Goal: Download file/media: Download file/media

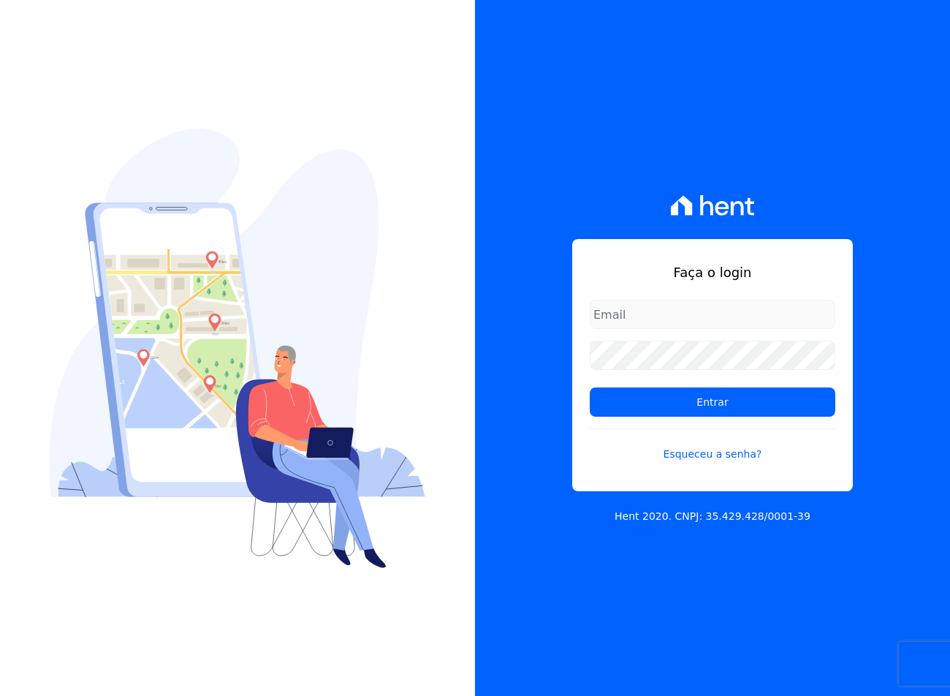
type input "[EMAIL_ADDRESS][DOMAIN_NAME]"
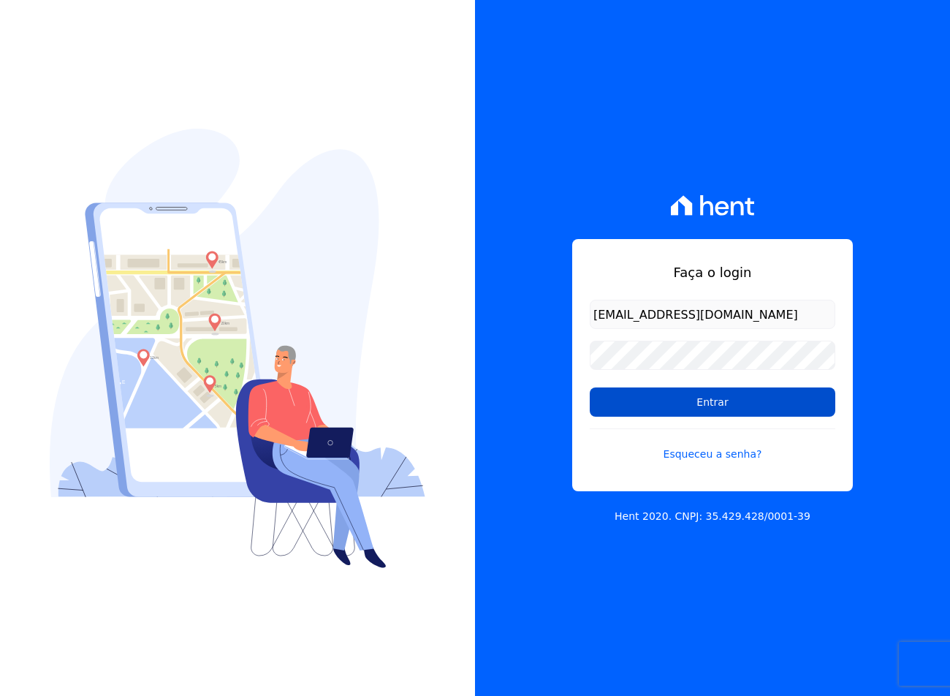
click at [625, 411] on input "Entrar" at bounding box center [713, 401] width 246 height 29
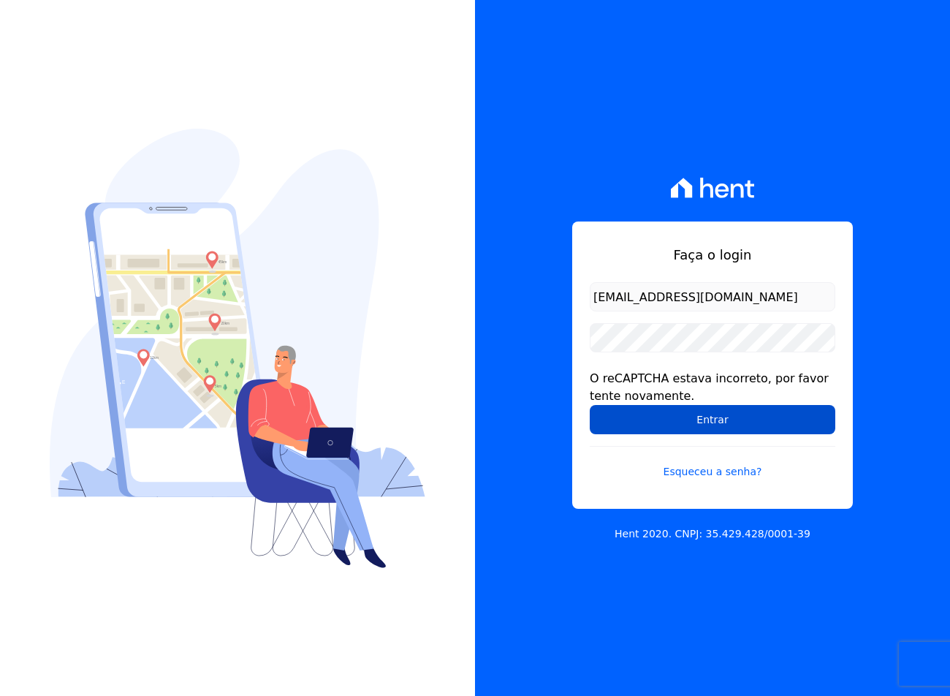
click at [703, 412] on input "Entrar" at bounding box center [713, 419] width 246 height 29
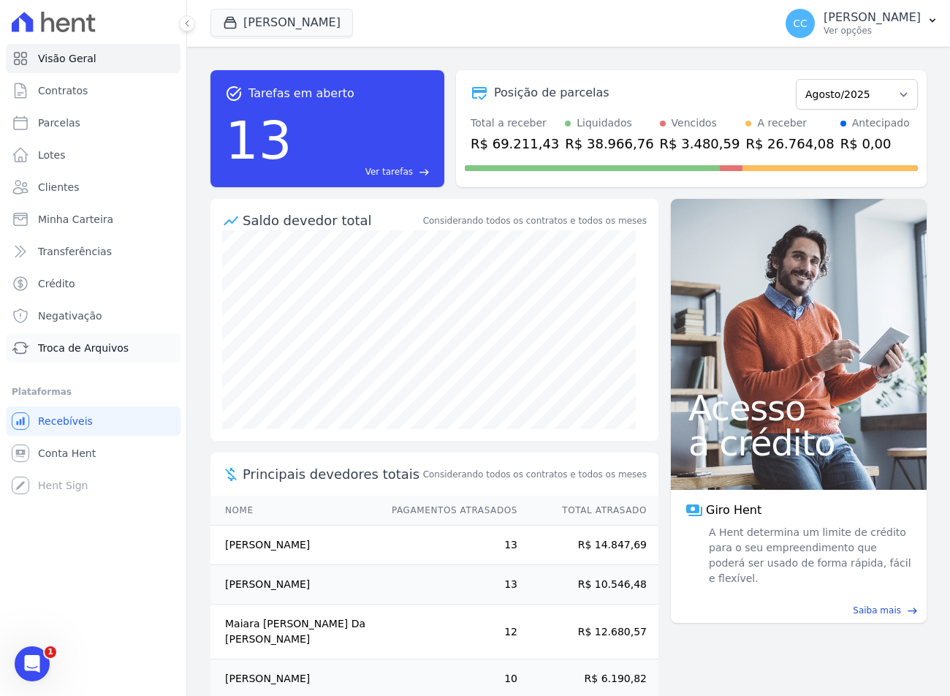
click at [70, 344] on span "Troca de Arquivos" at bounding box center [83, 348] width 91 height 15
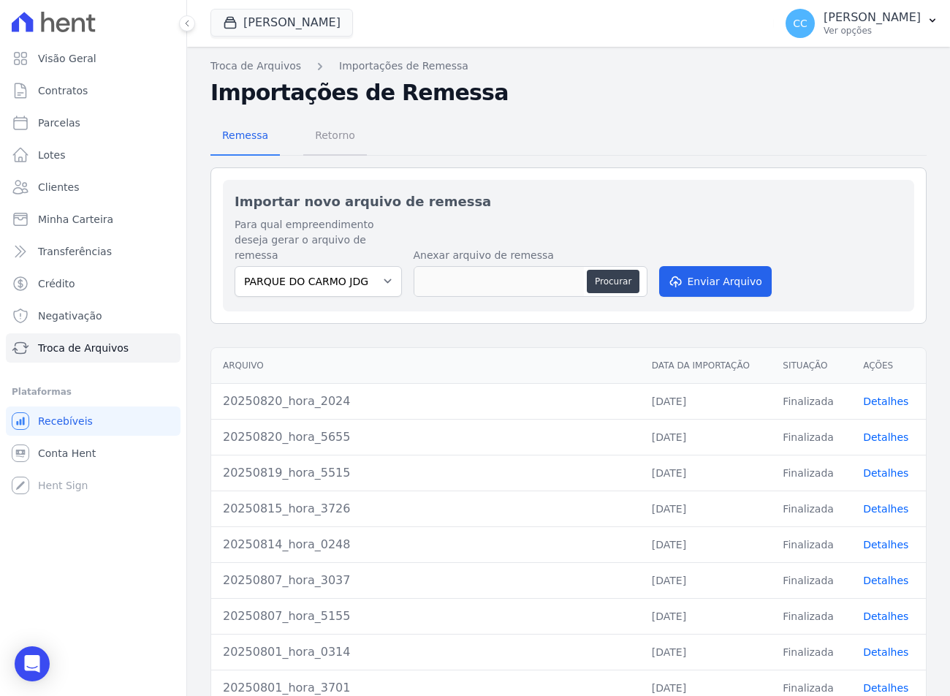
click at [314, 139] on span "Retorno" at bounding box center [335, 135] width 58 height 29
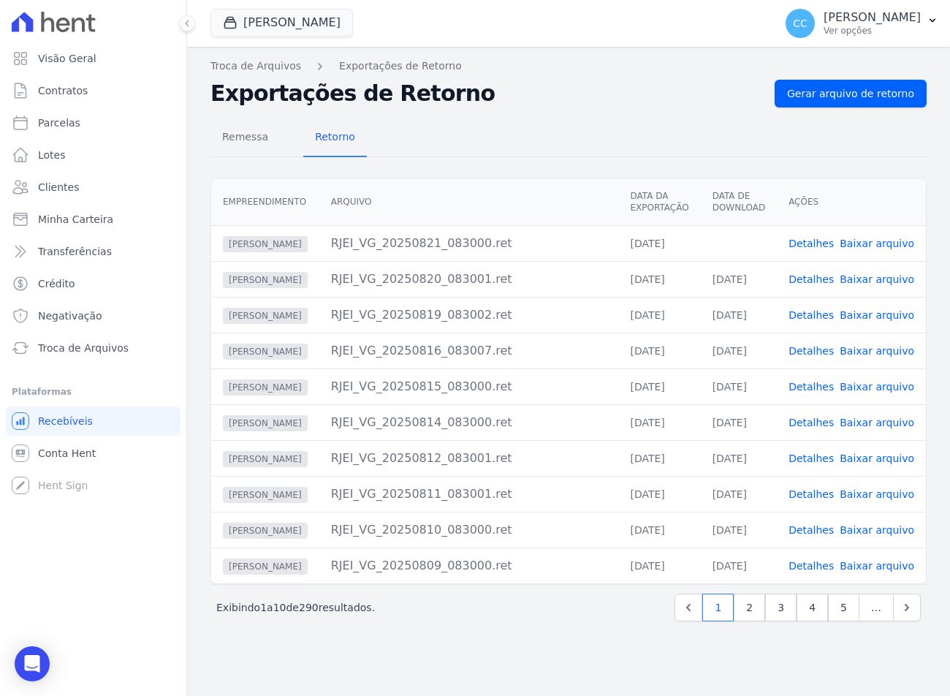
click at [882, 241] on link "Baixar arquivo" at bounding box center [877, 244] width 75 height 12
click at [293, 36] on button "Vivenci Guaianases" at bounding box center [282, 23] width 143 height 28
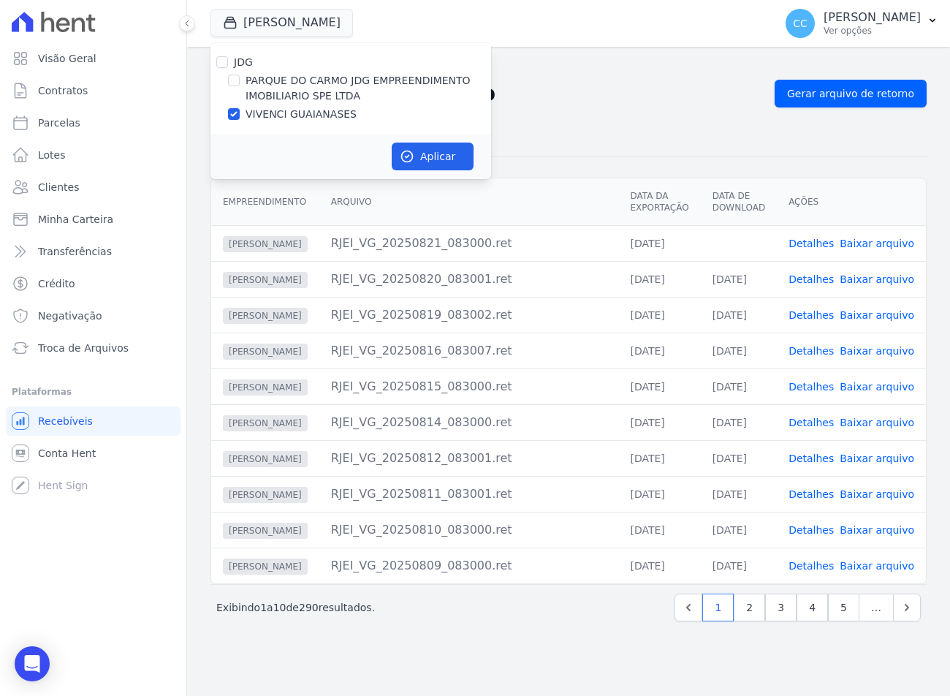
click at [263, 113] on label "VIVENCI GUAIANASES" at bounding box center [301, 114] width 111 height 15
click at [240, 113] on input "VIVENCI GUAIANASES" at bounding box center [234, 114] width 12 height 12
checkbox input "false"
click at [254, 67] on div "JDG" at bounding box center [351, 62] width 281 height 15
click at [254, 83] on label "PARQUE DO CARMO JDG EMPREENDIMENTO IMOBILIARIO SPE LTDA" at bounding box center [369, 88] width 246 height 31
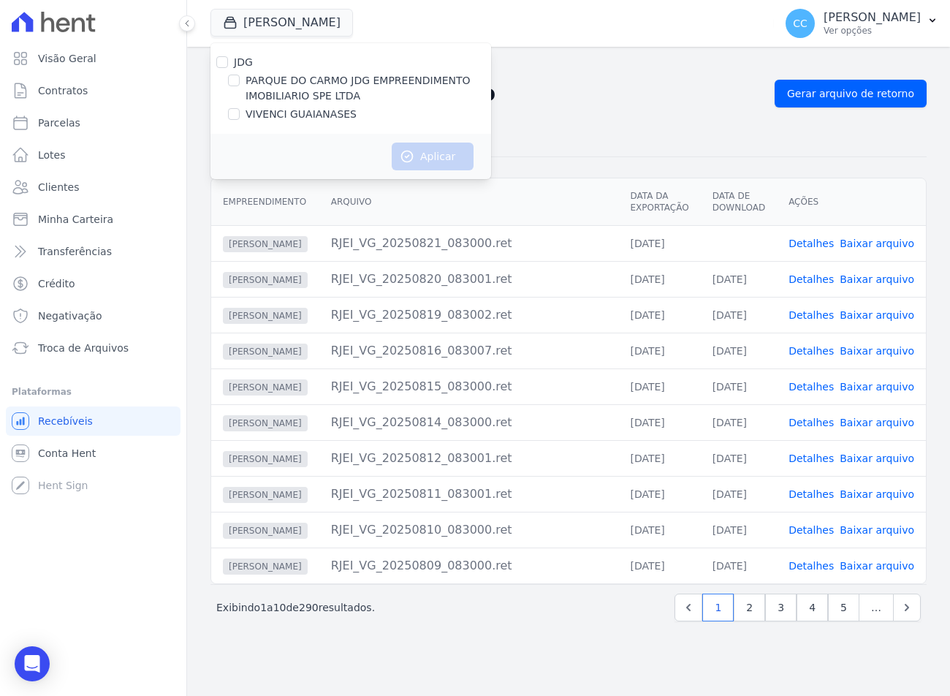
click at [240, 83] on input "PARQUE DO CARMO JDG EMPREENDIMENTO IMOBILIARIO SPE LTDA" at bounding box center [234, 81] width 12 height 12
checkbox input "true"
click at [412, 141] on div "Aplicar" at bounding box center [351, 156] width 281 height 45
click at [412, 155] on icon "button" at bounding box center [407, 156] width 11 height 11
